Goal: Task Accomplishment & Management: Manage account settings

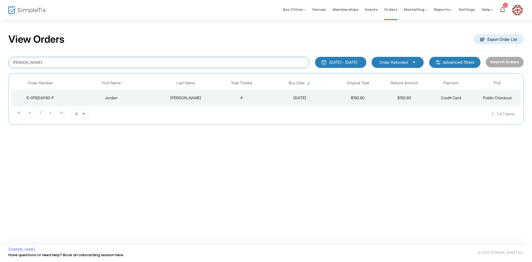
drag, startPoint x: 48, startPoint y: 62, endPoint x: 0, endPoint y: 61, distance: 47.9
click at [0, 61] on div "View Orders Export Order List [PERSON_NAME] [DATE] - [DATE] Last 30 Days [DATE]…" at bounding box center [266, 81] width 532 height 125
type input "[PERSON_NAME]"
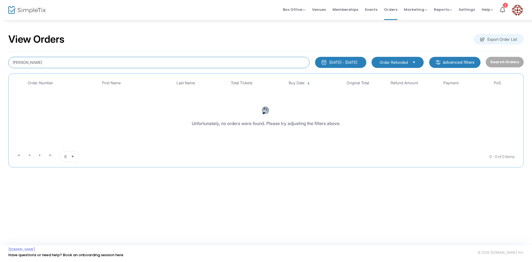
click at [419, 62] on span "Select" at bounding box center [414, 62] width 9 height 9
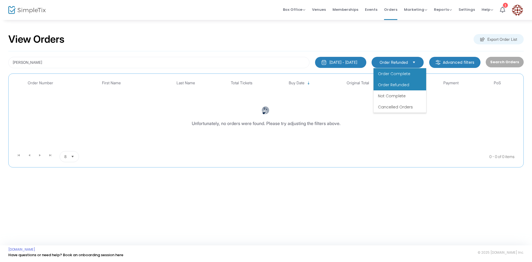
click at [413, 74] on li "Order Complete" at bounding box center [400, 73] width 53 height 11
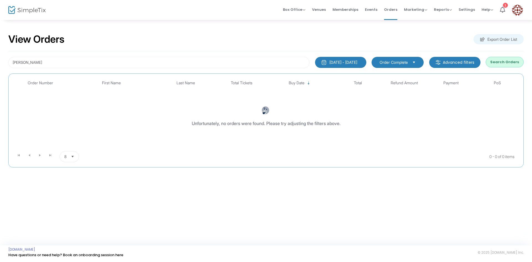
click at [502, 62] on button "Search Orders" at bounding box center [505, 62] width 38 height 11
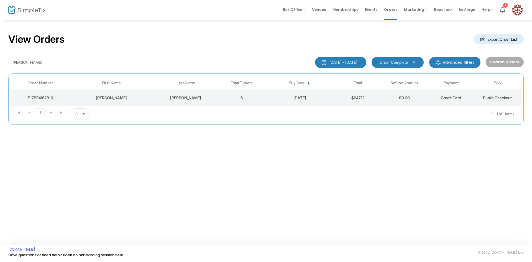
click at [129, 99] on div "[PERSON_NAME]" at bounding box center [111, 98] width 81 height 6
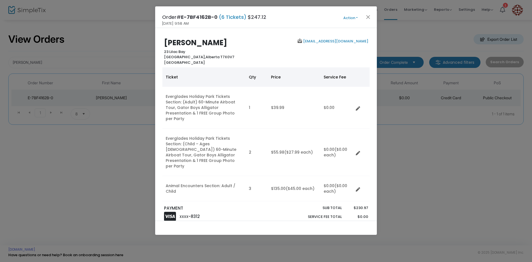
click at [357, 19] on button "Action" at bounding box center [350, 18] width 33 height 6
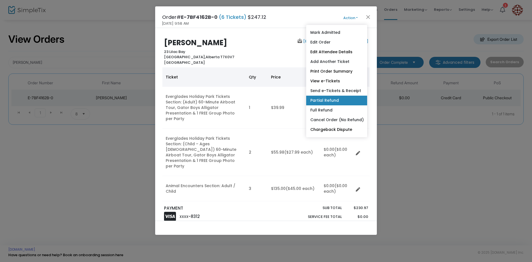
click at [323, 101] on link "Partial Refund" at bounding box center [336, 101] width 61 height 10
radio input "true"
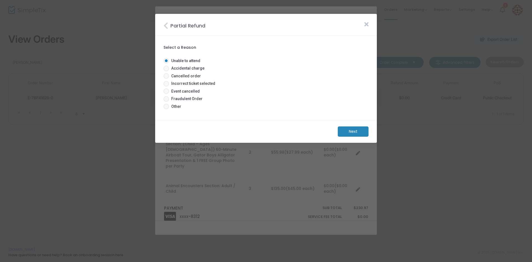
click at [354, 134] on m-button "Next" at bounding box center [353, 131] width 31 height 10
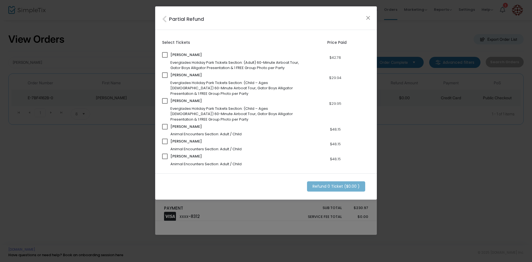
click at [165, 128] on span at bounding box center [165, 127] width 6 height 6
click at [165, 129] on input "checkbox" at bounding box center [165, 129] width 0 height 0
checkbox input "true"
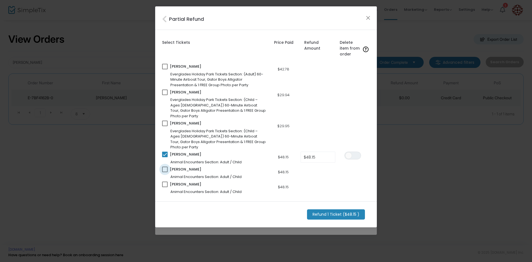
drag, startPoint x: 165, startPoint y: 159, endPoint x: 164, endPoint y: 166, distance: 7.0
click at [165, 167] on span at bounding box center [165, 170] width 6 height 6
click at [165, 172] on input "checkbox" at bounding box center [165, 172] width 0 height 0
checkbox input "true"
click at [165, 181] on span at bounding box center [165, 184] width 6 height 6
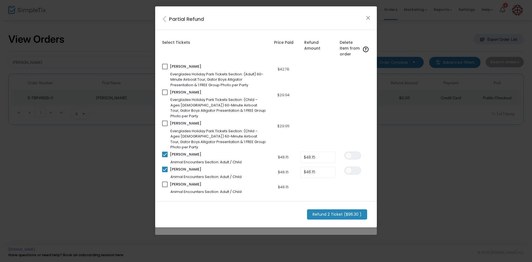
click at [165, 187] on input "checkbox" at bounding box center [165, 187] width 0 height 0
checkbox input "true"
click at [329, 209] on m-button "Refund 3 Ticket ($144.45 )" at bounding box center [338, 214] width 62 height 10
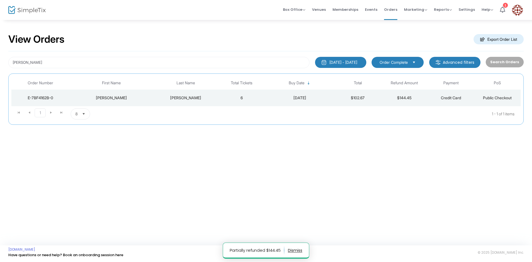
click at [148, 99] on div "[PERSON_NAME]" at bounding box center [111, 98] width 81 height 6
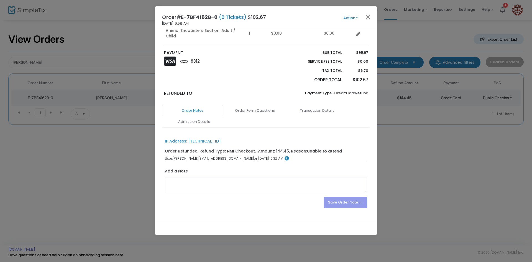
scroll to position [207, 0]
click at [191, 104] on link "Order Notes" at bounding box center [192, 110] width 61 height 12
